Goal: Navigation & Orientation: Find specific page/section

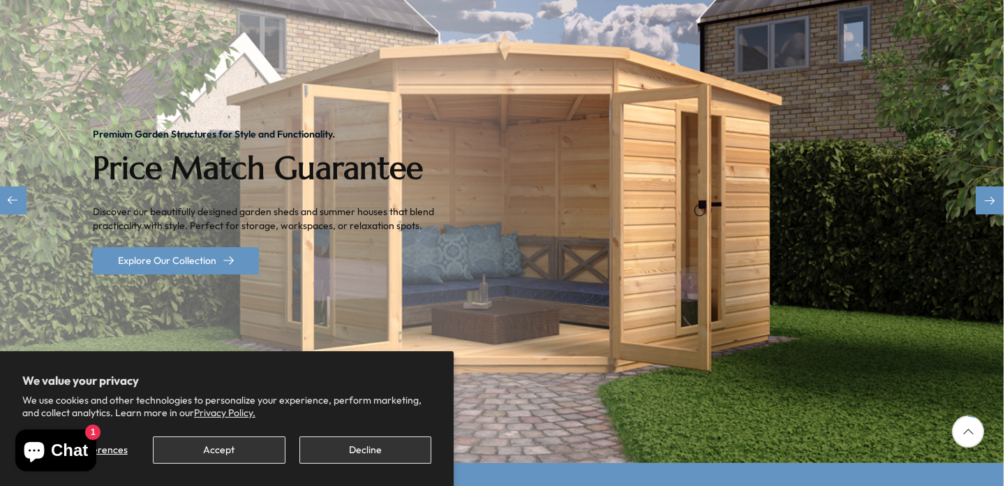
scroll to position [263, 1]
click at [342, 455] on button "Decline" at bounding box center [365, 449] width 132 height 27
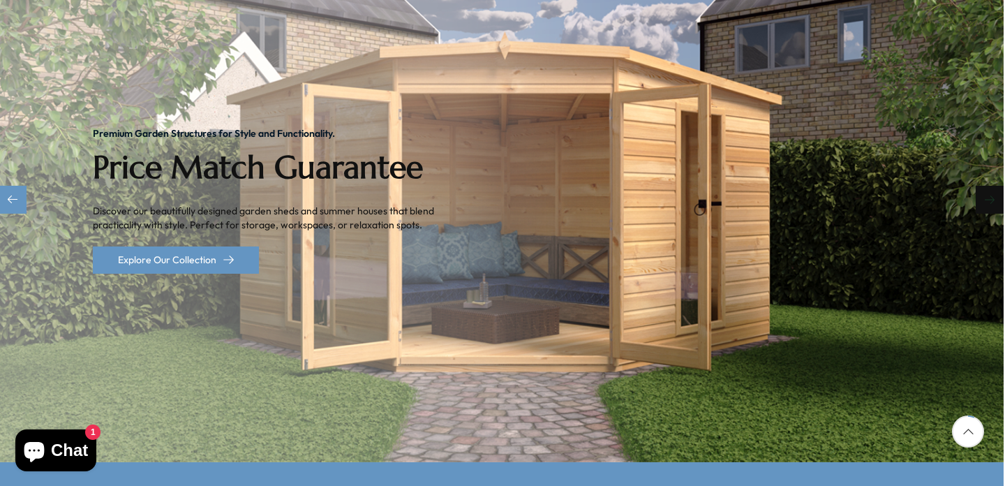
click at [983, 186] on div "Next slide" at bounding box center [989, 200] width 28 height 28
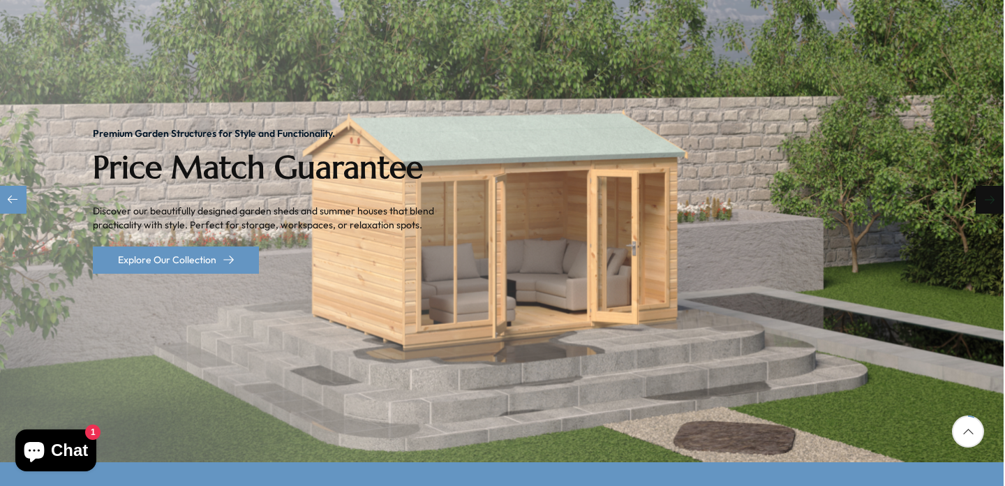
click at [982, 186] on div "Next slide" at bounding box center [989, 200] width 28 height 28
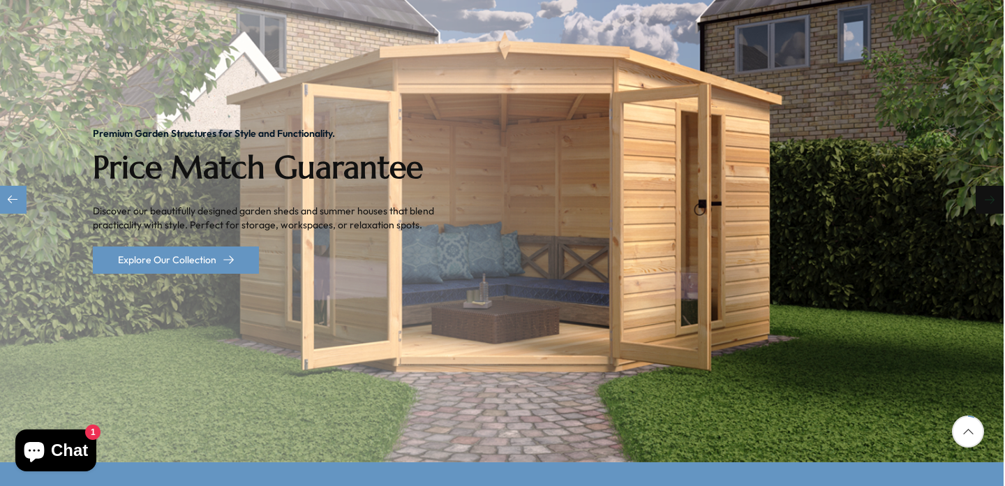
click at [982, 186] on div "Next slide" at bounding box center [989, 200] width 28 height 28
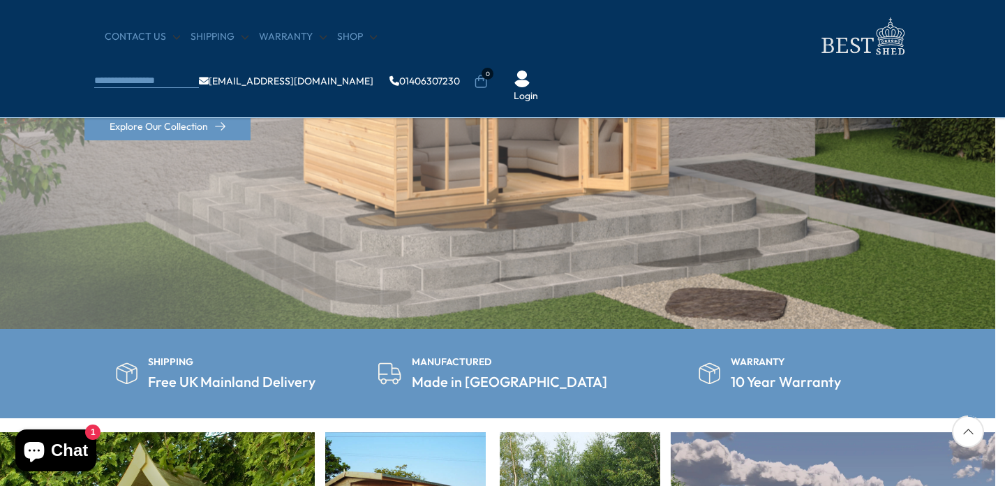
scroll to position [287, 10]
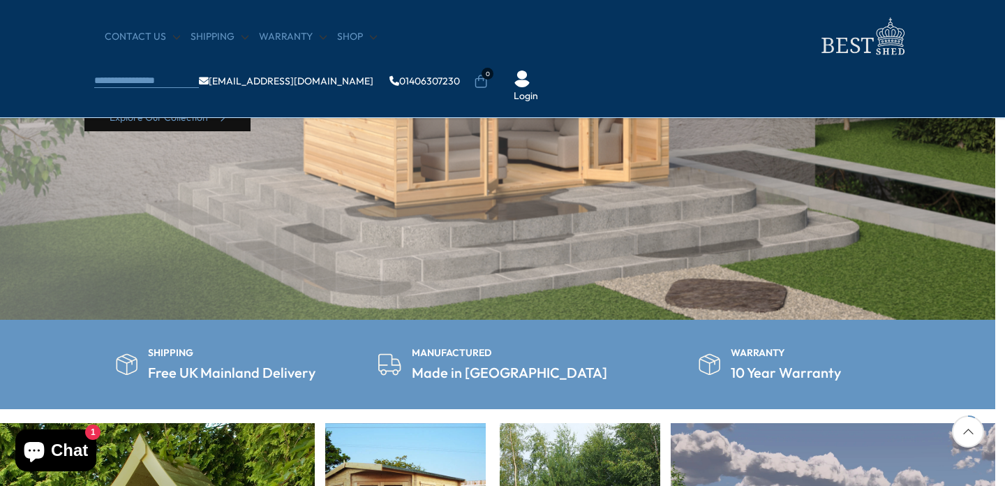
click at [179, 113] on link "Explore Our Collection" at bounding box center [167, 117] width 166 height 27
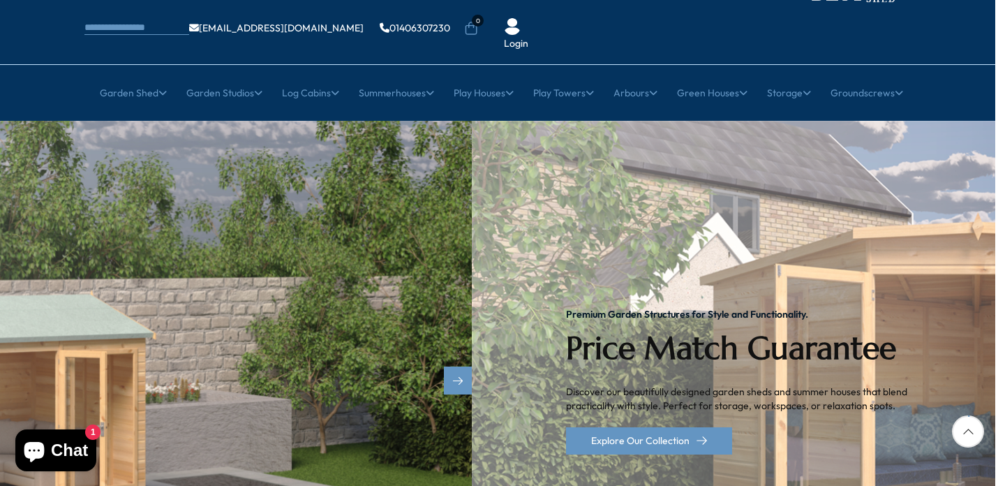
scroll to position [80, 10]
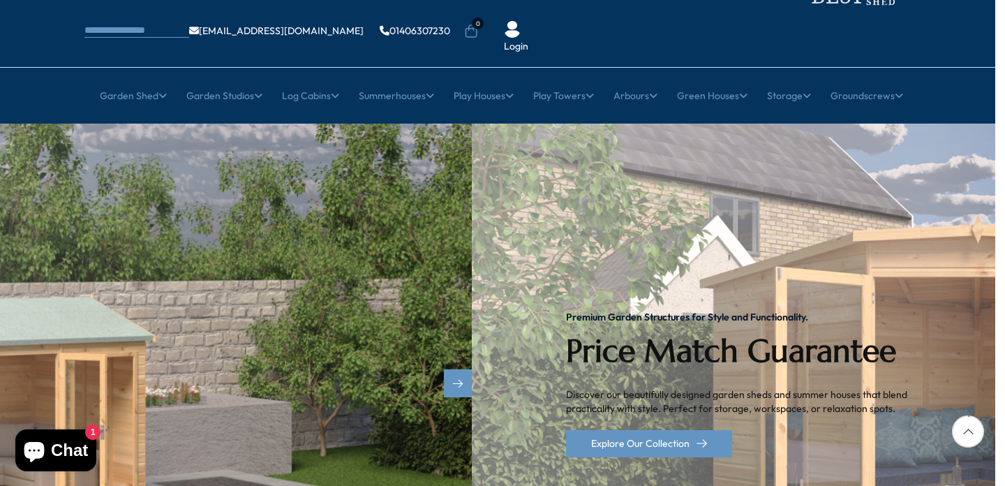
click at [449, 369] on div "Next slide" at bounding box center [458, 383] width 28 height 28
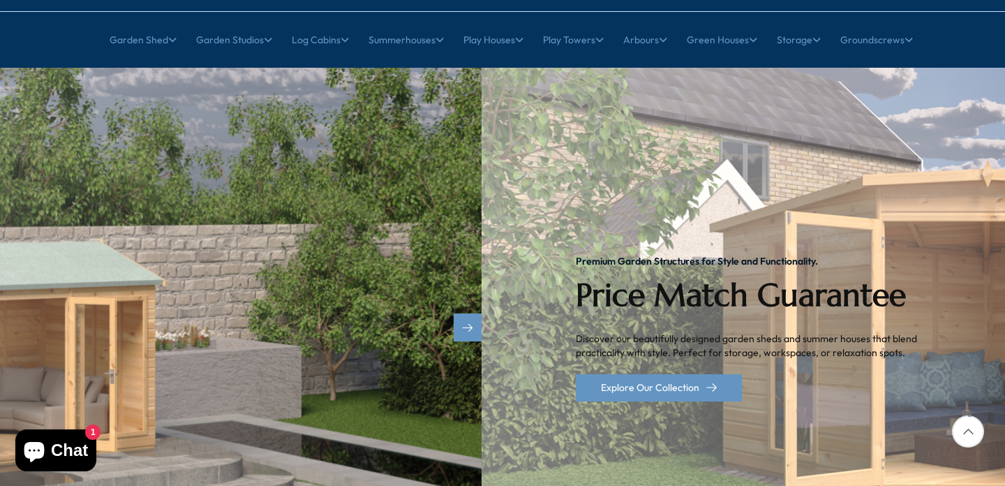
scroll to position [135, 0]
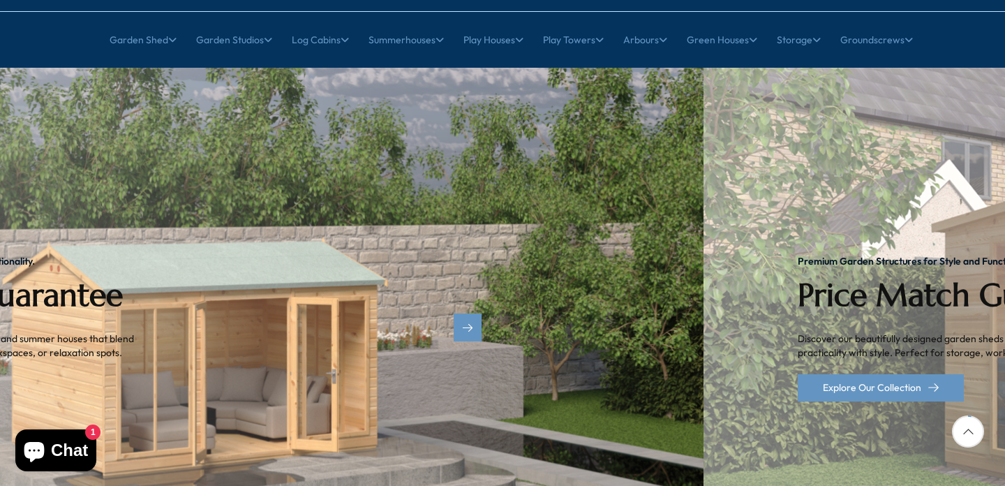
click at [703, 355] on img "2 / 2" at bounding box center [201, 328] width 1005 height 521
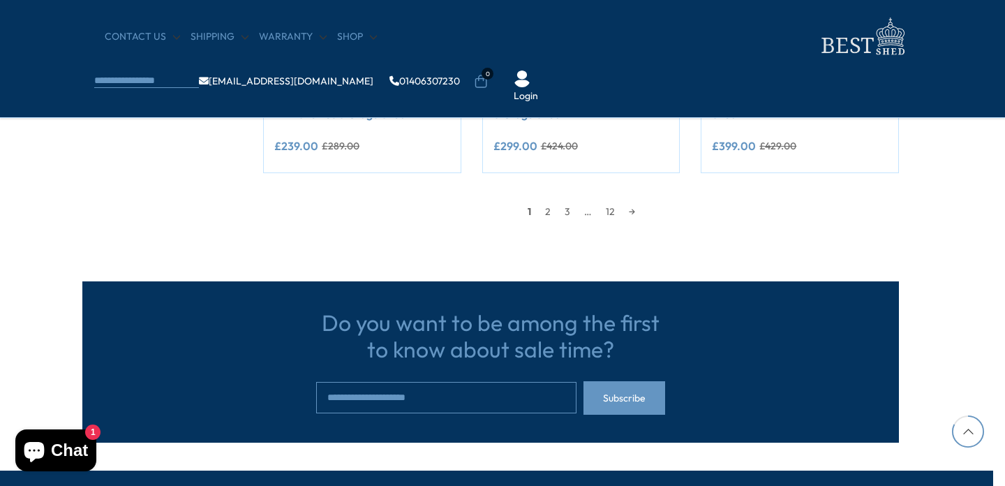
scroll to position [1378, 13]
click at [546, 209] on link "2" at bounding box center [547, 211] width 20 height 21
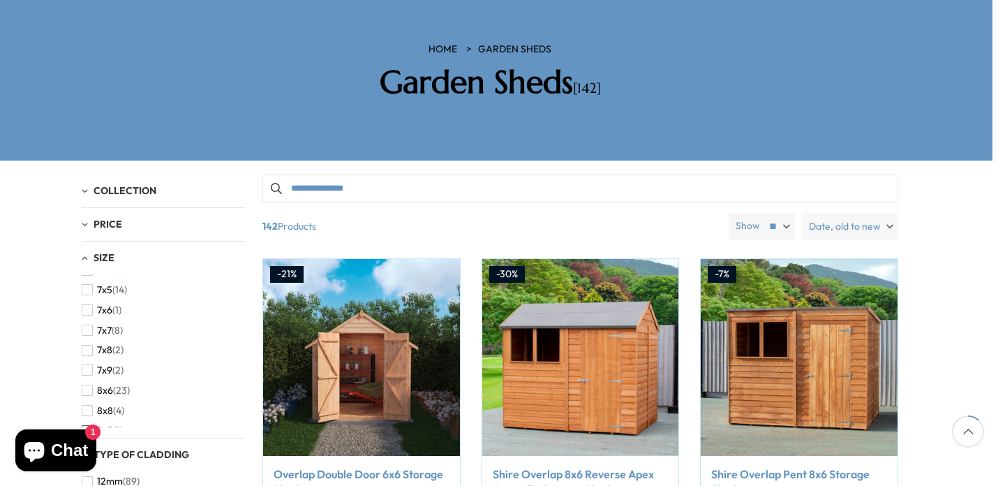
scroll to position [335, 0]
click at [86, 426] on span "button" at bounding box center [87, 431] width 11 height 11
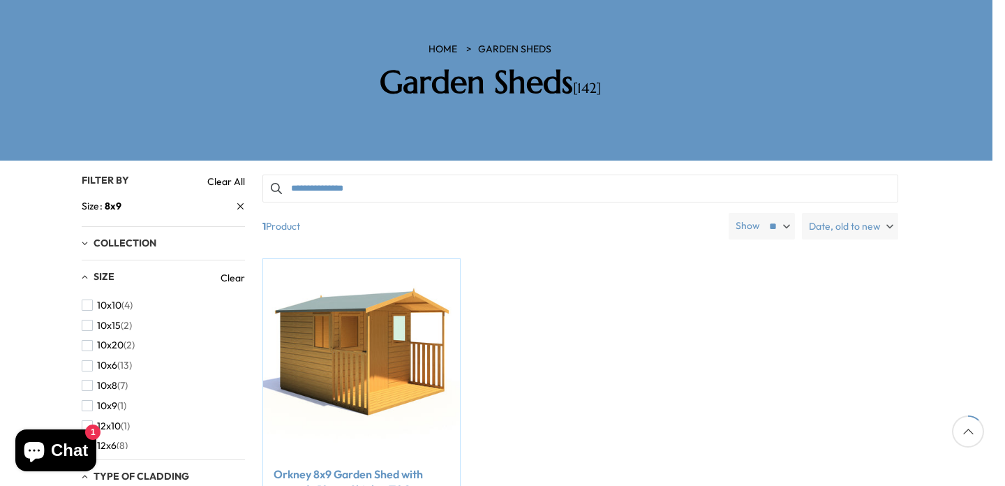
scroll to position [4, 0]
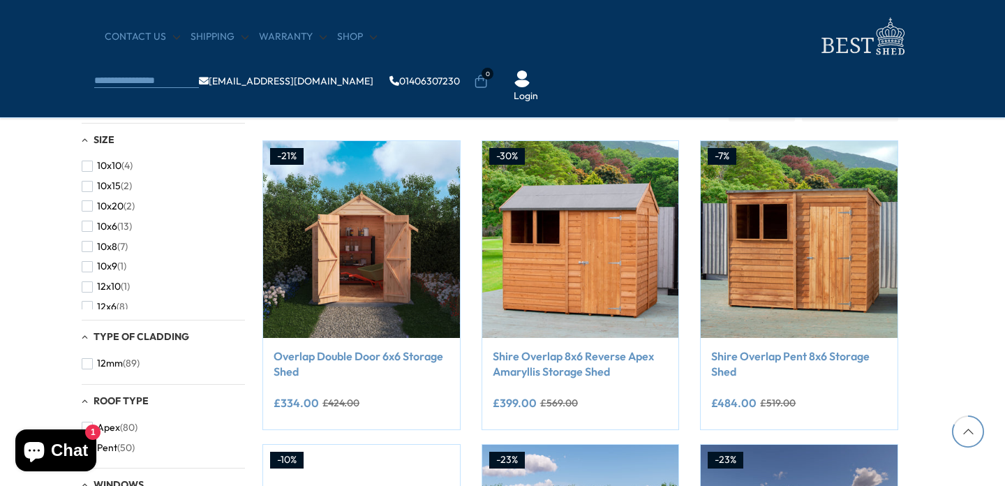
scroll to position [1378, 13]
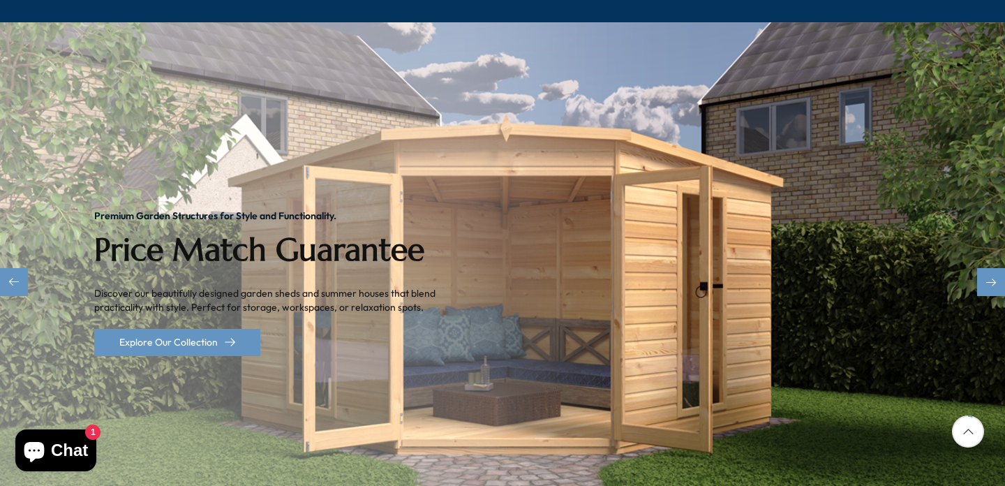
scroll to position [186, 0]
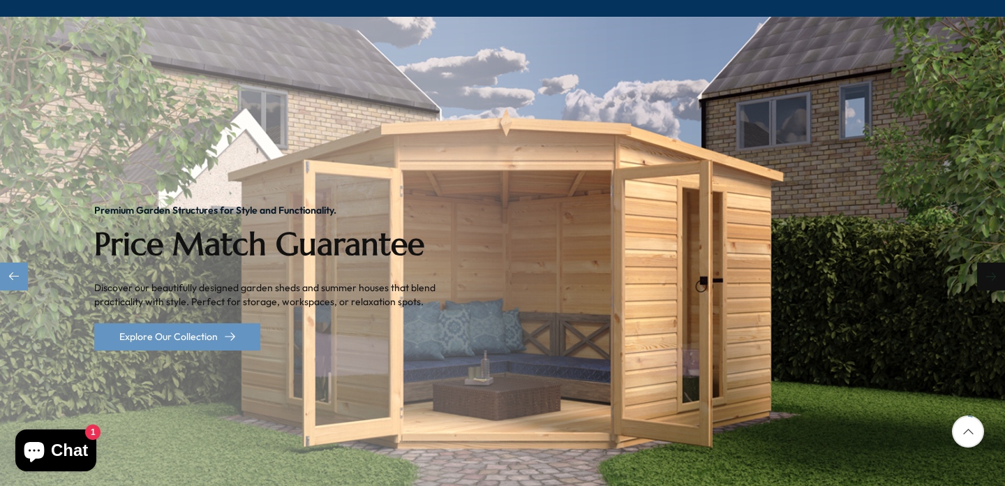
click at [994, 262] on div "Next slide" at bounding box center [991, 276] width 28 height 28
